Goal: Task Accomplishment & Management: Manage account settings

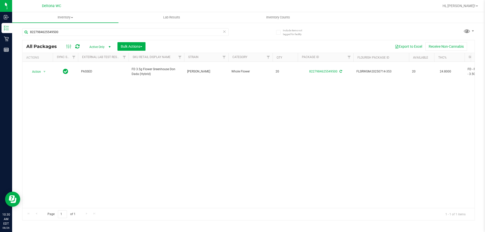
click at [128, 28] on div "8227984625549500" at bounding box center [135, 32] width 226 height 16
click at [127, 29] on input "8227984625549500" at bounding box center [125, 32] width 206 height 8
click at [127, 30] on input "8227984625549500" at bounding box center [125, 32] width 206 height 8
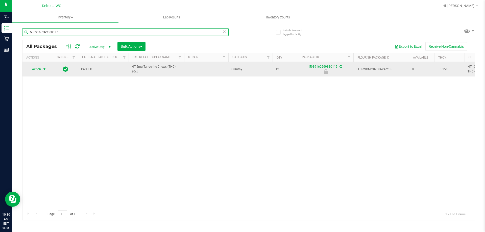
type input "5989160269880115"
click at [43, 71] on span "select" at bounding box center [44, 69] width 4 height 4
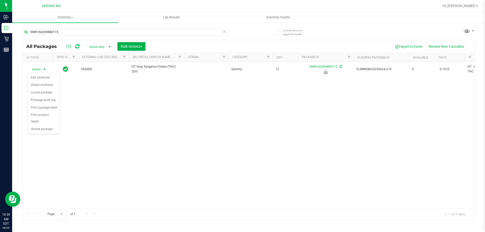
click at [148, 111] on div "Action Action Edit attributes Global inventory Locate package Package audit log…" at bounding box center [248, 135] width 452 height 146
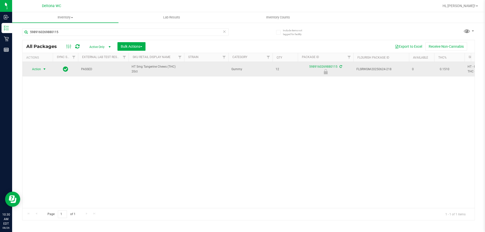
click at [40, 70] on span "Action" at bounding box center [35, 69] width 14 height 7
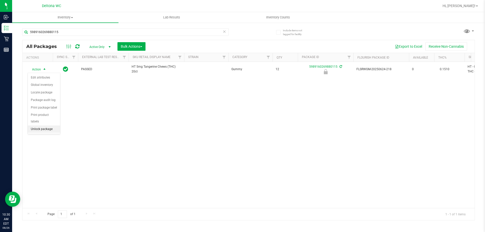
click at [43, 125] on li "Unlock package" at bounding box center [44, 129] width 32 height 8
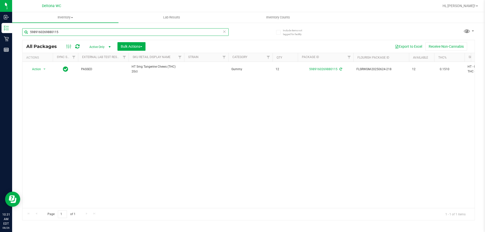
click at [173, 34] on input "5989160269880115" at bounding box center [125, 32] width 206 height 8
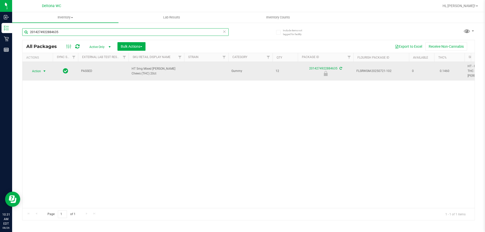
type input "2014274922884635"
click at [47, 70] on span "select" at bounding box center [44, 71] width 6 height 7
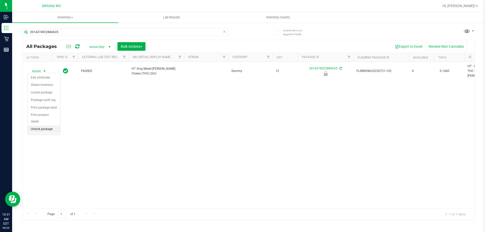
click at [48, 125] on li "Unlock package" at bounding box center [44, 129] width 32 height 8
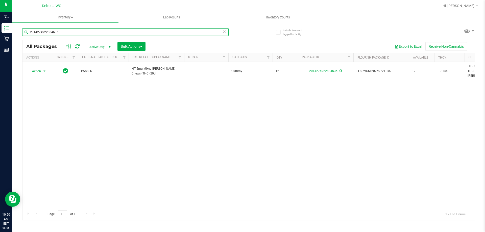
click at [86, 34] on input "2014274922884635" at bounding box center [125, 32] width 206 height 8
type input "fic"
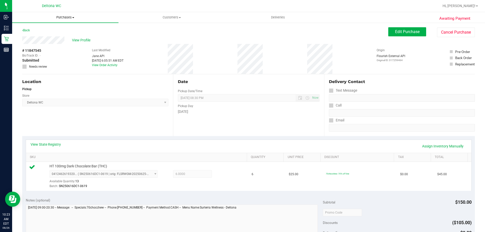
scroll to position [151, 0]
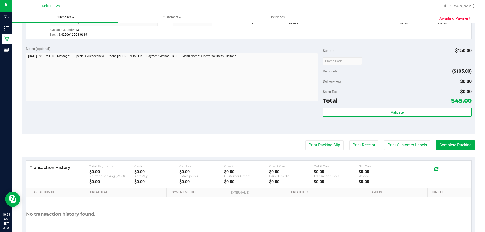
click at [62, 16] on span "Purchases" at bounding box center [65, 17] width 106 height 5
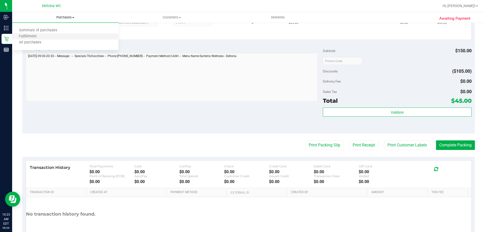
click at [61, 38] on li "Fulfillment" at bounding box center [65, 37] width 106 height 6
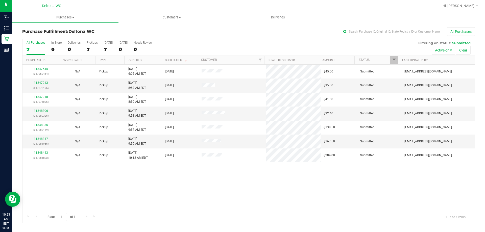
click at [151, 59] on th "Ordered" at bounding box center [142, 60] width 36 height 9
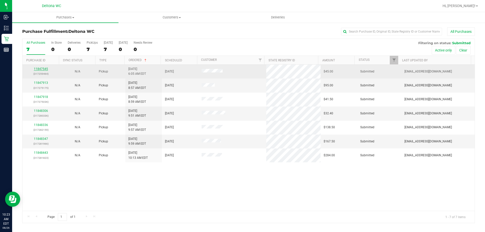
click at [46, 69] on link "11847545" at bounding box center [41, 69] width 14 height 4
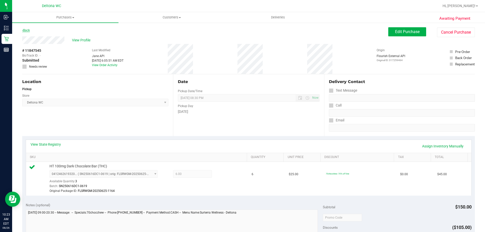
click at [29, 31] on link "Back" at bounding box center [26, 31] width 8 height 4
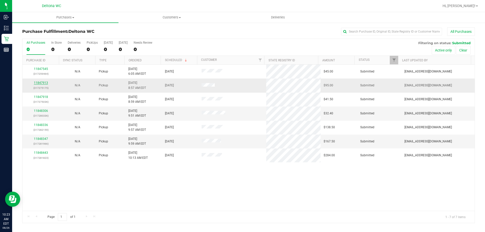
click at [39, 81] on link "11847913" at bounding box center [41, 83] width 14 height 4
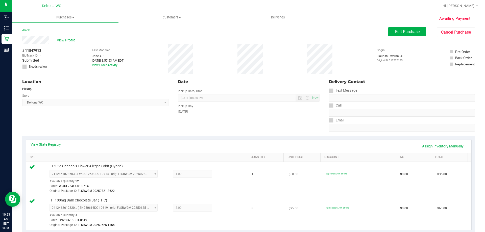
click at [26, 29] on link "Back" at bounding box center [26, 31] width 8 height 4
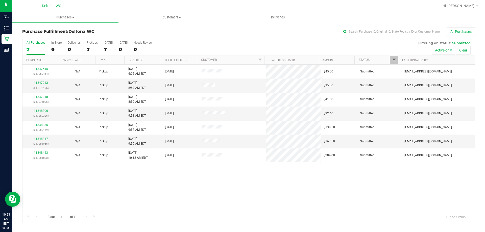
click at [393, 59] on span "Filter" at bounding box center [394, 60] width 4 height 4
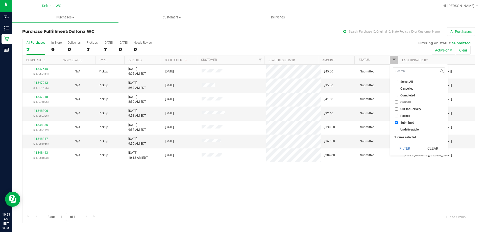
click at [393, 58] on span "Filter" at bounding box center [394, 60] width 4 height 4
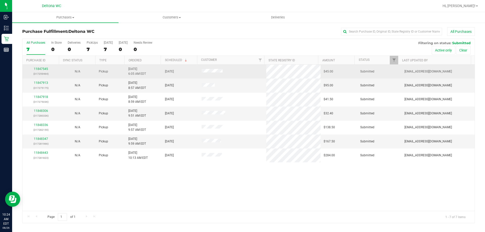
click at [44, 67] on div "11847545 (317259464)" at bounding box center [40, 72] width 31 height 10
click at [44, 69] on link "11847545" at bounding box center [41, 69] width 14 height 4
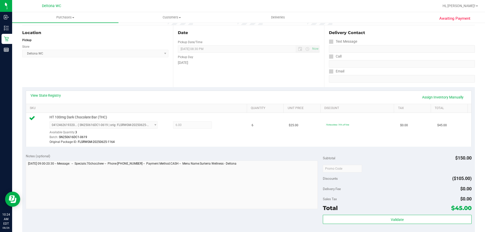
scroll to position [101, 0]
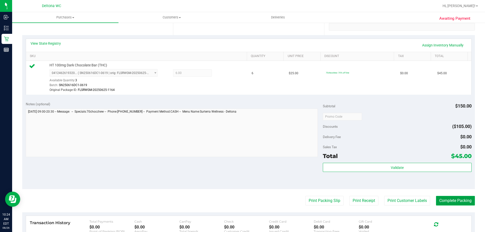
click at [442, 197] on button "Complete Packing" at bounding box center [455, 201] width 39 height 10
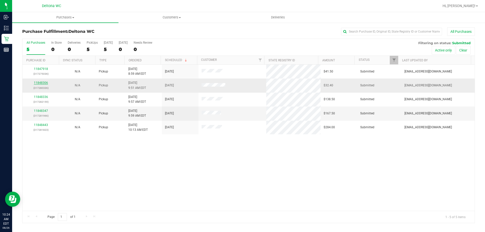
click at [41, 84] on link "11848306" at bounding box center [41, 83] width 14 height 4
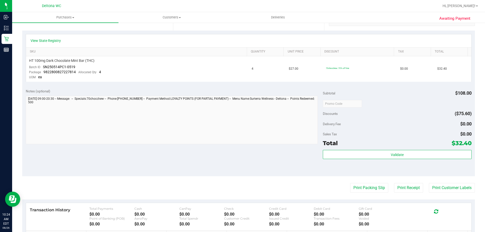
scroll to position [151, 0]
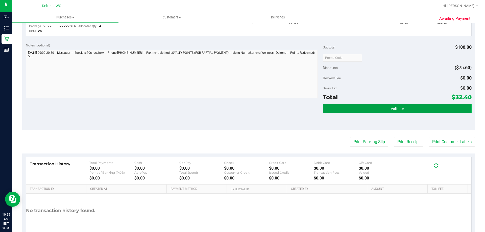
click at [349, 105] on button "Validate" at bounding box center [397, 108] width 148 height 9
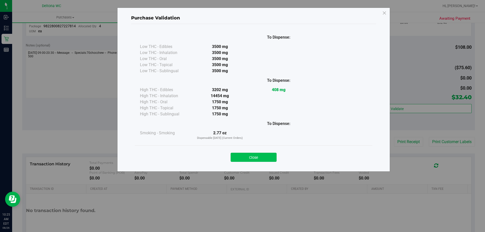
click at [252, 155] on button "Close" at bounding box center [253, 157] width 46 height 9
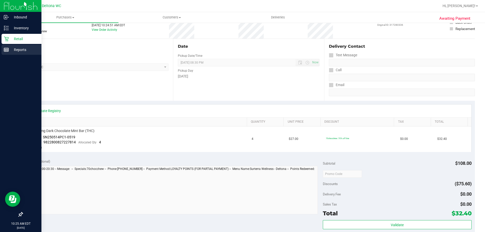
scroll to position [0, 0]
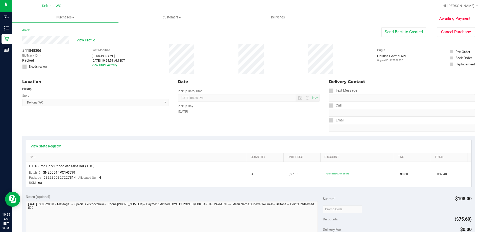
click at [26, 31] on link "Back" at bounding box center [26, 31] width 8 height 4
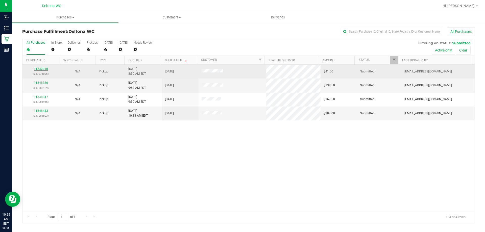
click at [40, 67] on link "11847918" at bounding box center [41, 69] width 14 height 4
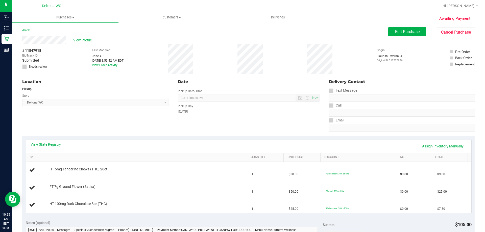
scroll to position [76, 0]
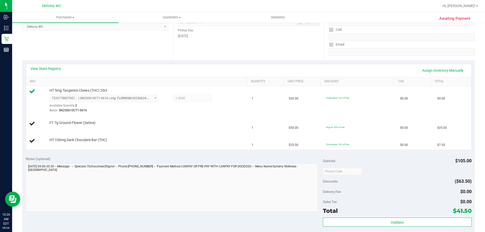
click at [35, 47] on div "Location Pickup Store Deltona WC Select Store Bonita Springs WC Boynton Beach W…" at bounding box center [97, 29] width 151 height 62
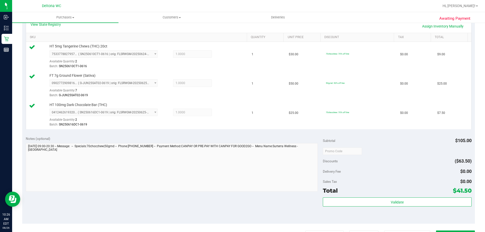
scroll to position [151, 0]
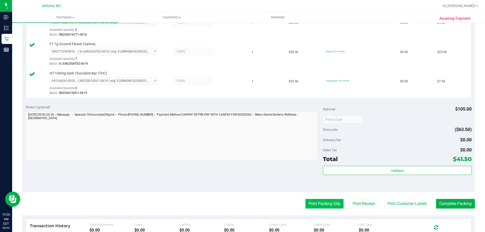
click at [325, 206] on button "Print Packing Slip" at bounding box center [324, 204] width 38 height 10
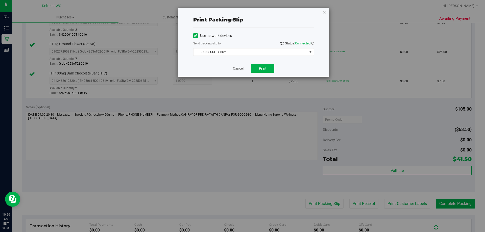
click at [262, 63] on div "Cancel Print" at bounding box center [253, 68] width 121 height 17
click at [262, 65] on button "Print" at bounding box center [262, 68] width 23 height 9
click at [323, 14] on icon "button" at bounding box center [324, 12] width 4 height 6
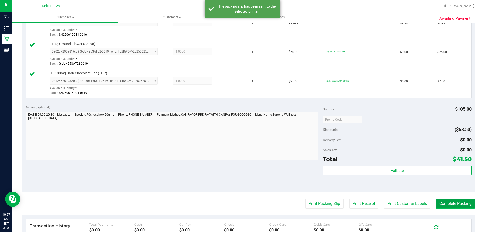
click at [436, 200] on button "Complete Packing" at bounding box center [455, 204] width 39 height 10
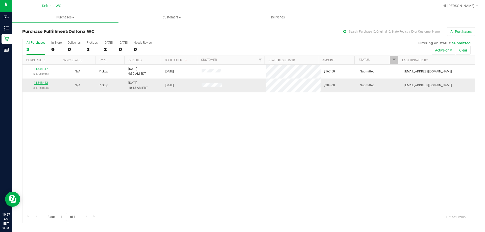
click at [43, 82] on link "11848443" at bounding box center [41, 83] width 14 height 4
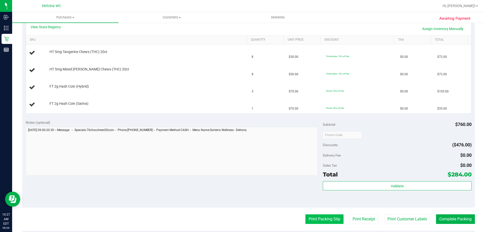
scroll to position [151, 0]
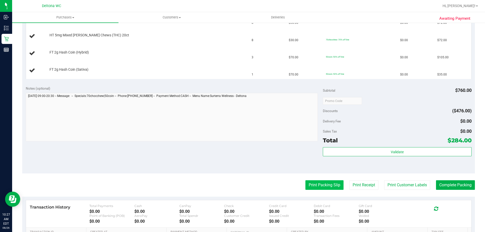
click at [321, 189] on button "Print Packing Slip" at bounding box center [324, 185] width 38 height 10
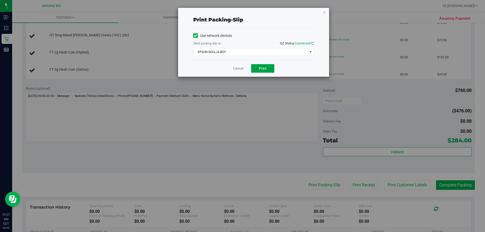
click at [260, 67] on span "Print" at bounding box center [263, 68] width 8 height 4
click at [324, 14] on icon "button" at bounding box center [324, 12] width 4 height 6
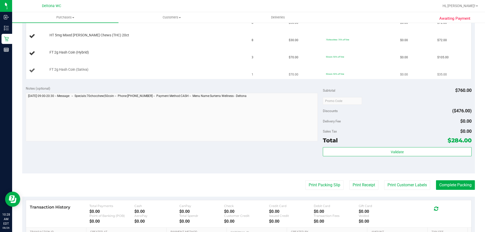
scroll to position [101, 0]
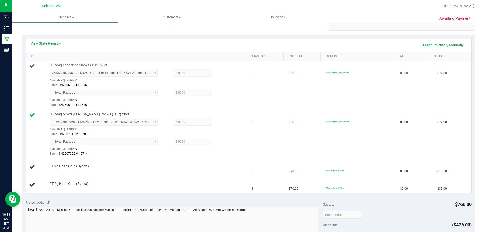
click at [144, 94] on span "Select Package" at bounding box center [103, 93] width 108 height 8
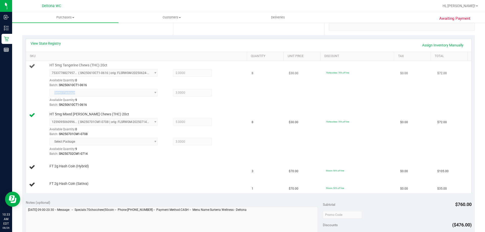
click at [144, 94] on span "Select Package" at bounding box center [103, 93] width 108 height 8
click at [167, 85] on div "Batch: SN250610CT1-0616" at bounding box center [146, 85] width 195 height 5
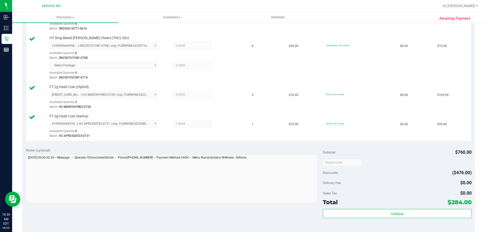
scroll to position [227, 0]
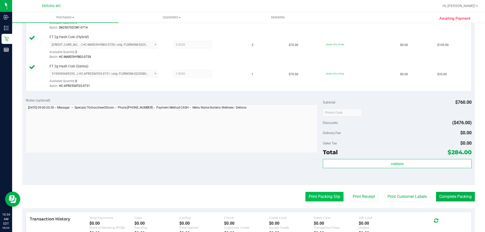
click at [316, 195] on button "Print Packing Slip" at bounding box center [324, 197] width 38 height 10
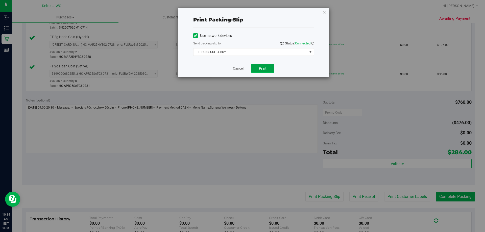
click at [267, 70] on button "Print" at bounding box center [262, 68] width 23 height 9
click at [267, 68] on button "Print" at bounding box center [262, 68] width 23 height 9
click at [240, 73] on div "Cancel Print" at bounding box center [253, 68] width 121 height 17
click at [241, 70] on link "Cancel" at bounding box center [238, 68] width 11 height 5
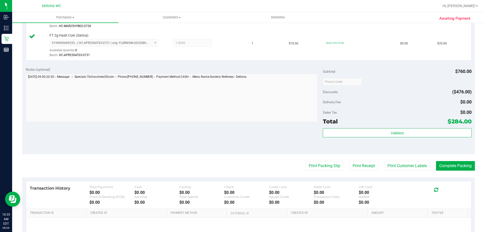
scroll to position [303, 0]
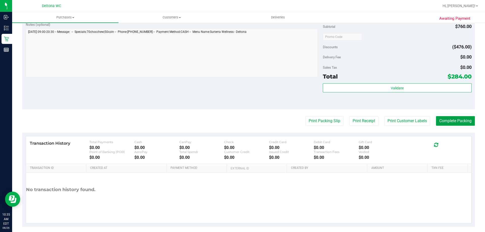
click at [448, 123] on button "Complete Packing" at bounding box center [455, 121] width 39 height 10
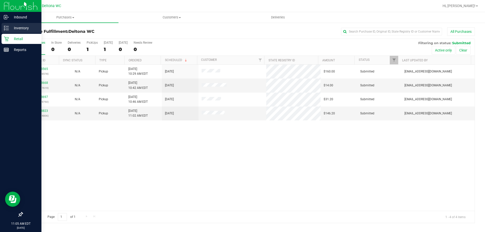
click at [4, 29] on icon at bounding box center [6, 27] width 5 height 5
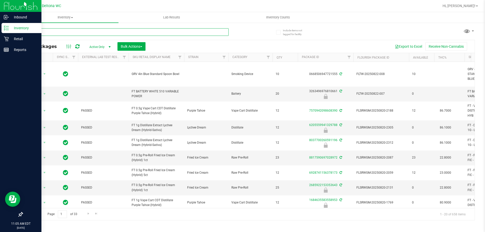
click at [97, 32] on input "text" at bounding box center [125, 32] width 206 height 8
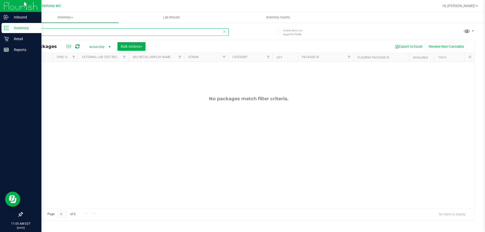
click at [141, 28] on input "hbg" at bounding box center [125, 32] width 206 height 8
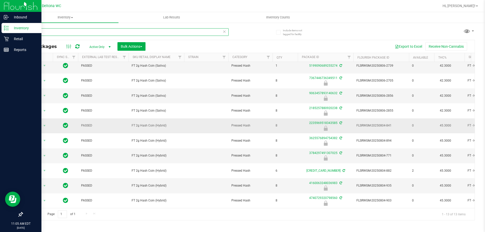
scroll to position [52, 0]
type input "hash burger"
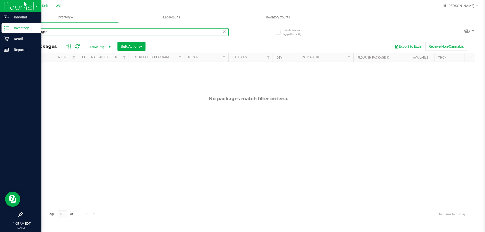
click at [118, 31] on input "hash burger" at bounding box center [125, 32] width 206 height 8
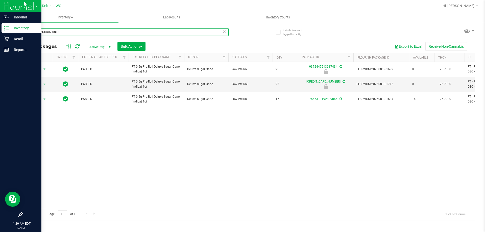
drag, startPoint x: 68, startPoint y: 34, endPoint x: 24, endPoint y: 33, distance: 43.4
click at [24, 33] on input "1-AUG25DSC02-0813" at bounding box center [125, 32] width 206 height 8
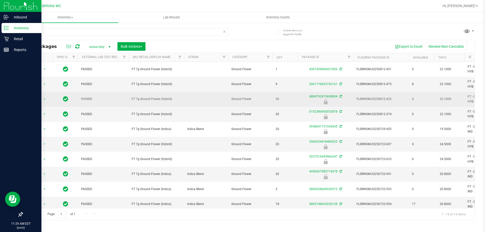
click at [162, 98] on span "FT 7g Ground Flower (Hybrid)" at bounding box center [156, 99] width 49 height 5
copy td "FT 7g Ground Flower (Hybrid)"
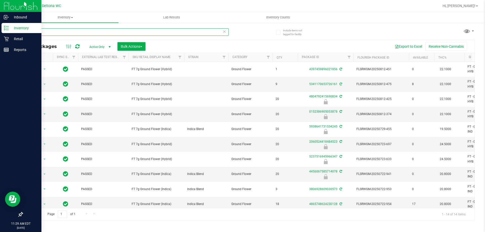
click at [57, 32] on input "ground" at bounding box center [125, 32] width 206 height 8
paste input "FT 7g Ground Flower (Hybrid)"
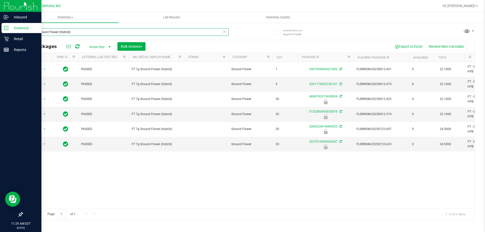
type input "FT 7g Ground Flower (Hybrid)"
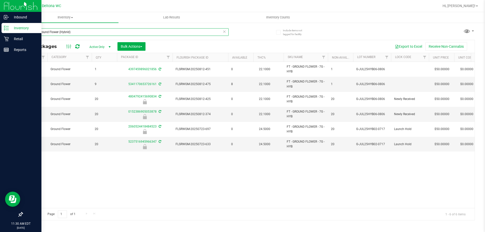
scroll to position [0, 202]
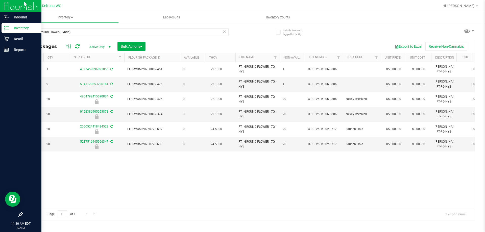
click at [320, 199] on div "Action Action Create package Edit attributes Global inventory Locate package Lo…" at bounding box center [248, 135] width 452 height 146
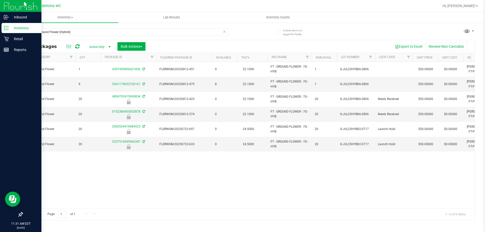
click at [208, 161] on div "Action Action Create package Edit attributes Global inventory Locate package Lo…" at bounding box center [248, 135] width 452 height 146
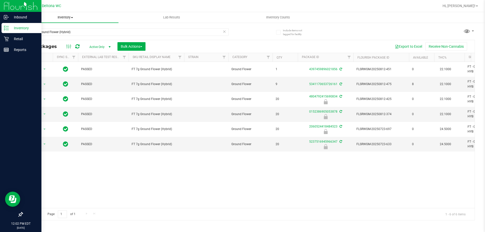
click at [60, 18] on span "Inventory" at bounding box center [65, 17] width 106 height 5
click at [65, 38] on li "All inventory" at bounding box center [65, 37] width 106 height 6
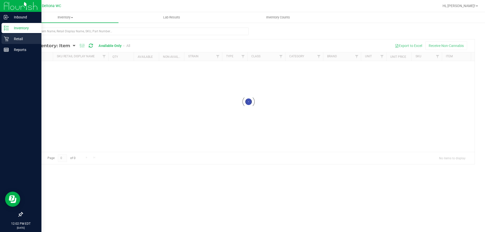
click at [4, 40] on icon at bounding box center [6, 38] width 5 height 5
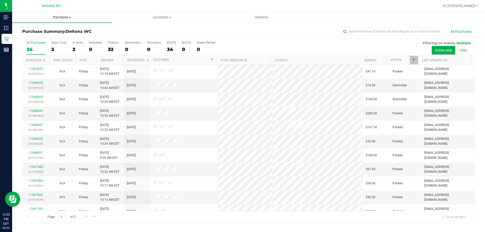
click at [61, 16] on span "Purchases" at bounding box center [62, 17] width 100 height 5
click at [54, 38] on li "Fulfillment" at bounding box center [62, 37] width 100 height 6
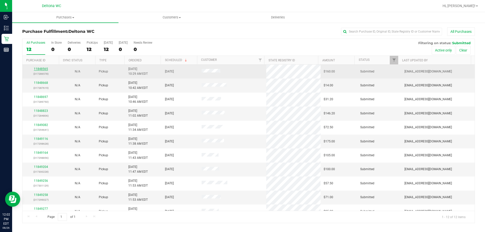
click at [40, 68] on link "11848565" at bounding box center [41, 69] width 14 height 4
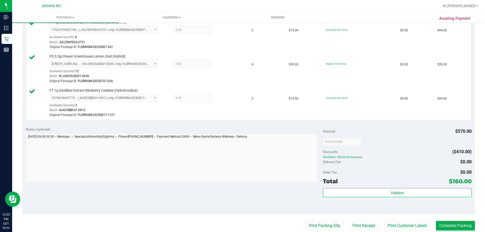
scroll to position [101, 0]
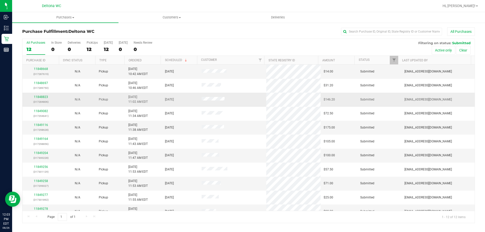
scroll to position [21, 0]
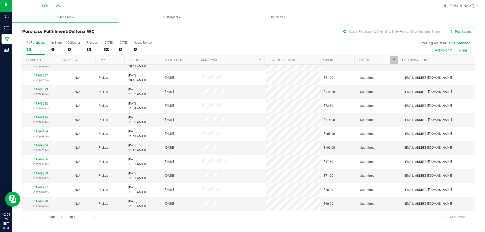
click at [394, 60] on span "Filter" at bounding box center [394, 60] width 4 height 4
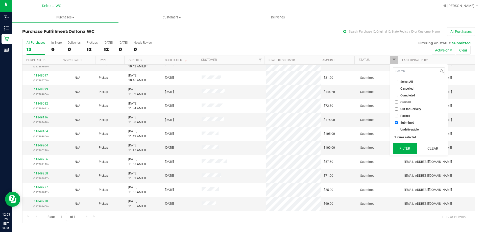
click at [407, 146] on button "Filter" at bounding box center [405, 148] width 24 height 11
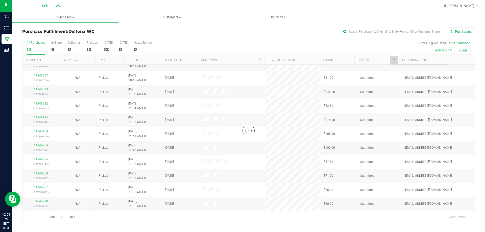
scroll to position [0, 0]
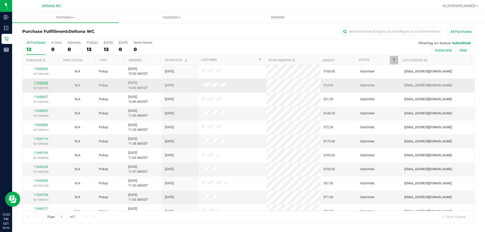
click at [45, 83] on link "11848668" at bounding box center [41, 83] width 14 height 4
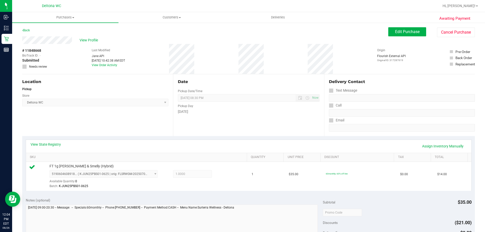
click at [42, 122] on div "Location Pickup Store Deltona WC Select Store Bonita Springs WC Boynton Beach W…" at bounding box center [97, 105] width 151 height 62
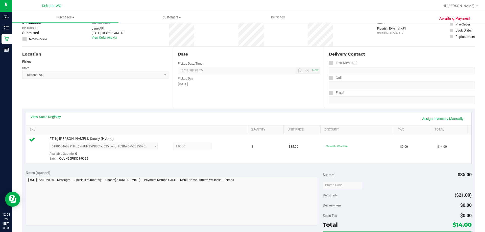
scroll to position [76, 0]
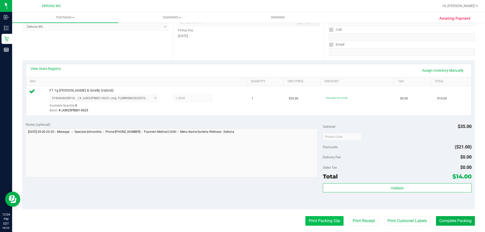
click at [336, 219] on button "Print Packing Slip" at bounding box center [324, 221] width 38 height 10
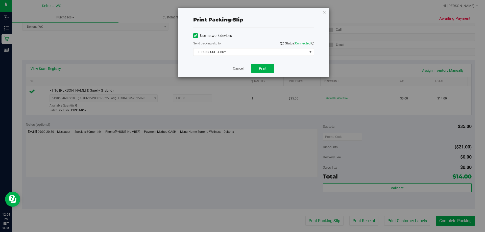
click at [260, 61] on div "Cancel Print" at bounding box center [253, 68] width 121 height 17
click at [259, 74] on div "Cancel Print" at bounding box center [253, 68] width 121 height 17
click at [260, 73] on div "Cancel Print" at bounding box center [253, 68] width 121 height 17
click at [263, 70] on span "Print" at bounding box center [263, 68] width 8 height 4
click at [322, 12] on div "Print packing-slip Use network devices Send packing-slip to: QZ Status: Connect…" at bounding box center [253, 42] width 151 height 69
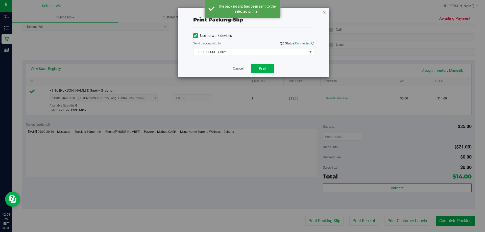
click at [324, 12] on icon "button" at bounding box center [324, 12] width 4 height 6
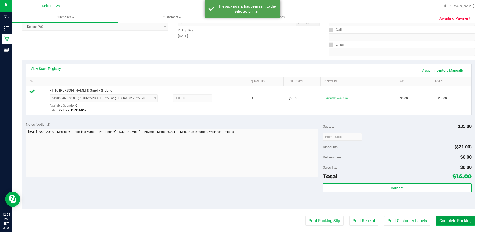
click at [444, 218] on button "Complete Packing" at bounding box center [455, 221] width 39 height 10
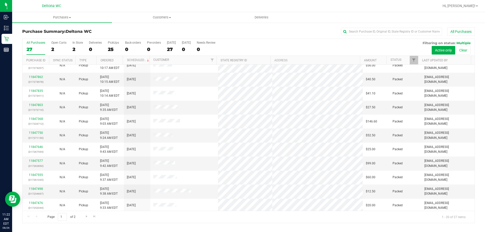
scroll to position [89, 0]
click at [36, 133] on link "11847750" at bounding box center [36, 134] width 14 height 4
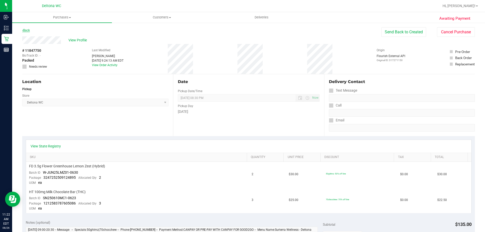
click at [29, 30] on link "Back" at bounding box center [26, 31] width 8 height 4
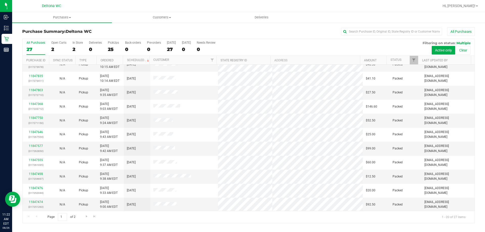
scroll to position [133, 0]
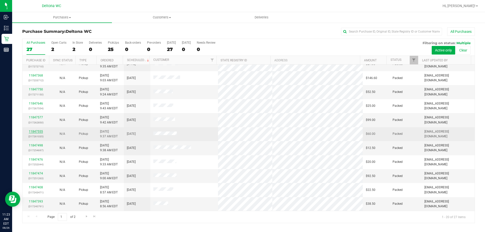
click at [31, 133] on link "11847555" at bounding box center [36, 132] width 14 height 4
